Goal: Transaction & Acquisition: Purchase product/service

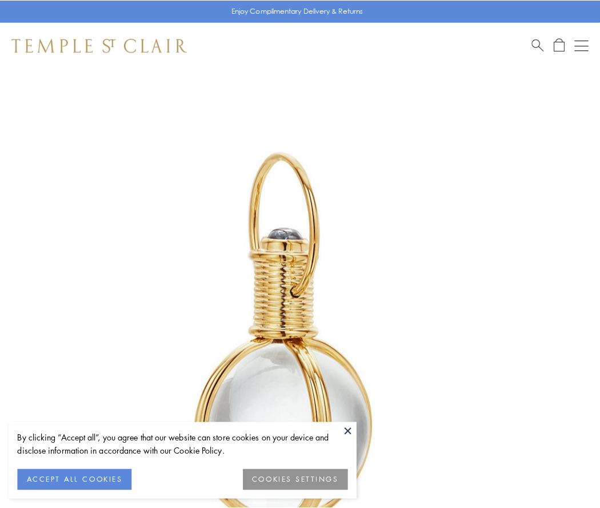
scroll to position [298, 0]
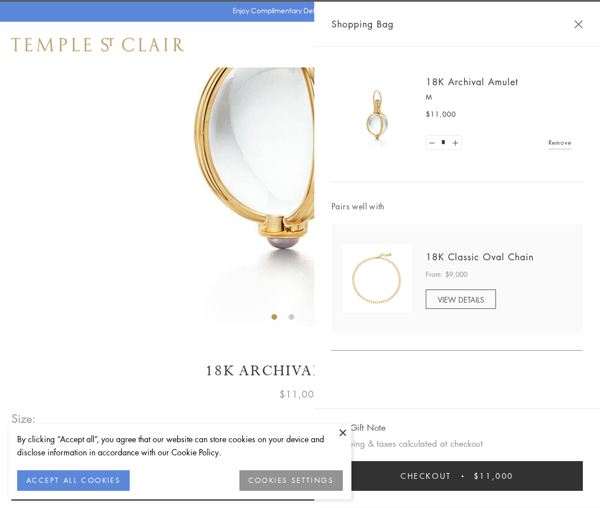
click at [457, 476] on button "Checkout $11,000" at bounding box center [458, 476] width 252 height 30
